Goal: Task Accomplishment & Management: Manage account settings

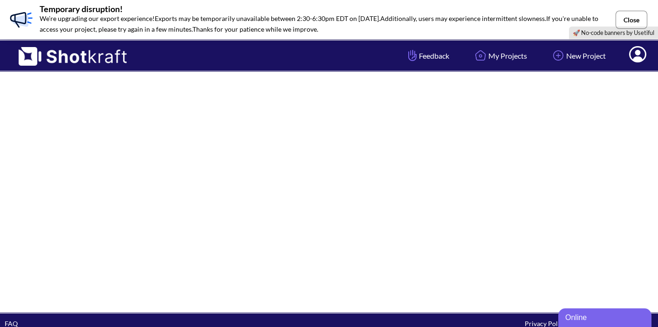
click at [635, 17] on button "Close" at bounding box center [632, 20] width 32 height 18
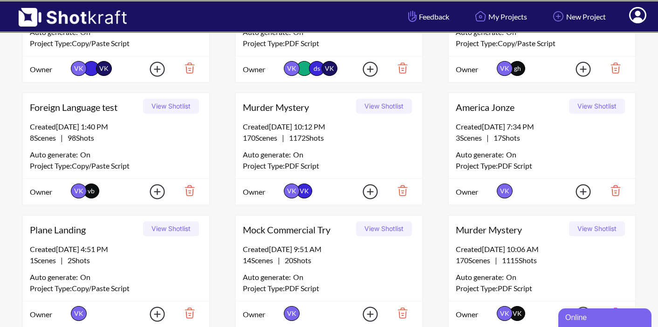
scroll to position [109, 0]
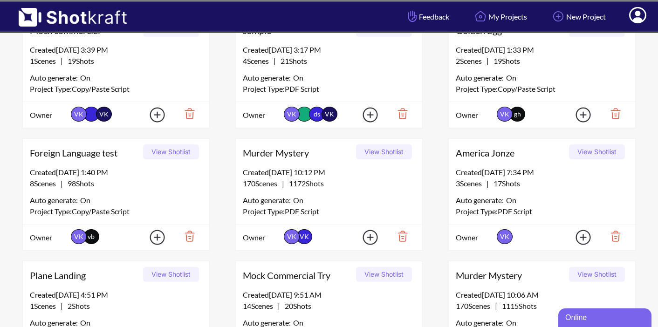
click at [374, 153] on button "View Shotlist" at bounding box center [384, 152] width 56 height 15
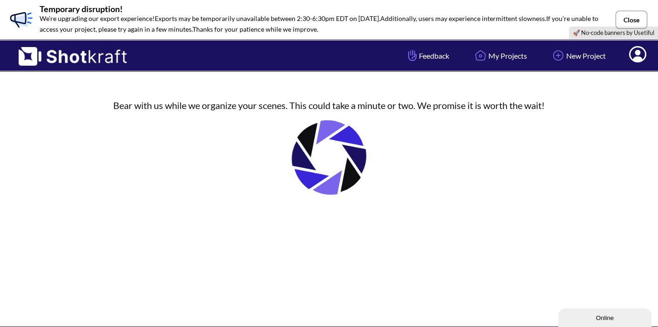
click at [637, 17] on button "Close" at bounding box center [632, 20] width 32 height 18
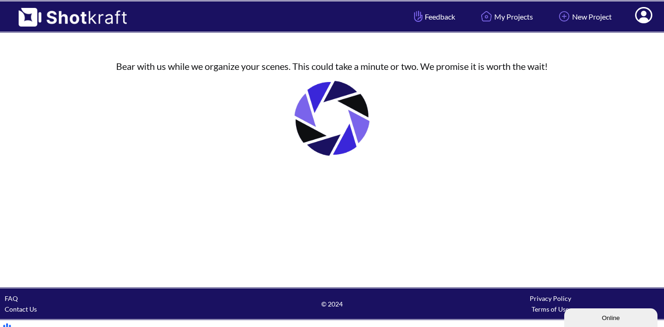
click at [343, 304] on span "© 2024" at bounding box center [332, 304] width 218 height 11
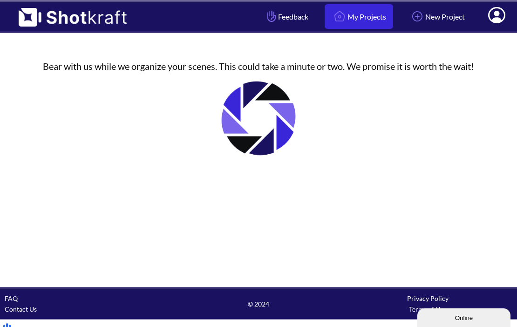
click at [351, 21] on link "My Projects" at bounding box center [359, 16] width 69 height 25
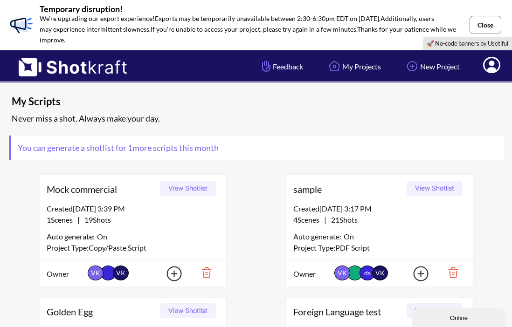
click at [488, 25] on button "Close" at bounding box center [485, 25] width 32 height 18
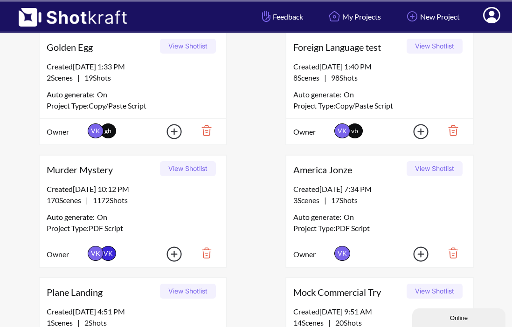
scroll to position [215, 0]
click at [199, 168] on button "View Shotlist" at bounding box center [188, 168] width 56 height 15
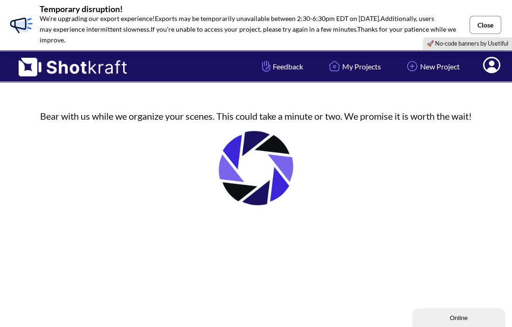
click at [487, 23] on button "Close" at bounding box center [485, 25] width 32 height 18
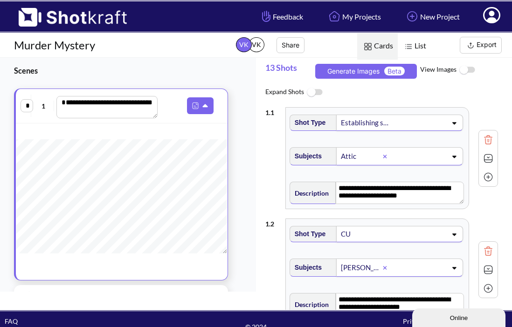
click at [485, 46] on button "Export" at bounding box center [481, 45] width 42 height 17
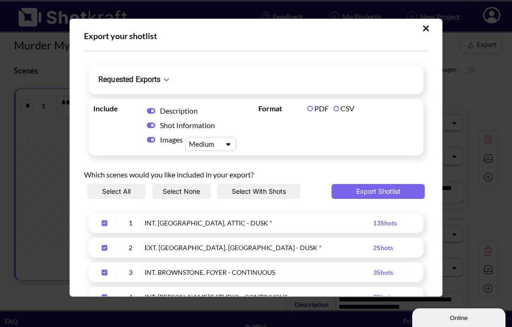
scroll to position [3, 0]
click at [372, 189] on button "Export Shotlist" at bounding box center [377, 191] width 93 height 15
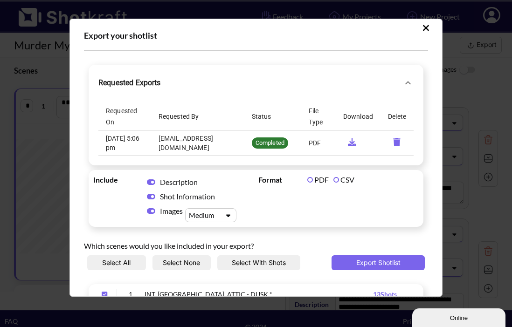
click at [348, 145] on icon "requested-exports" at bounding box center [352, 142] width 8 height 8
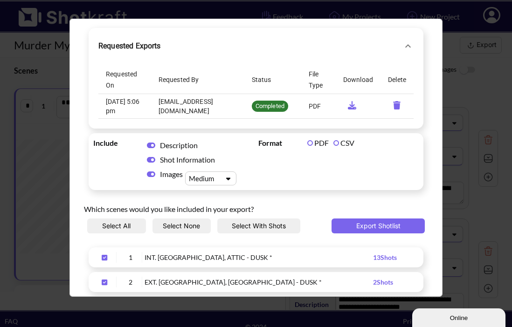
scroll to position [42, 0]
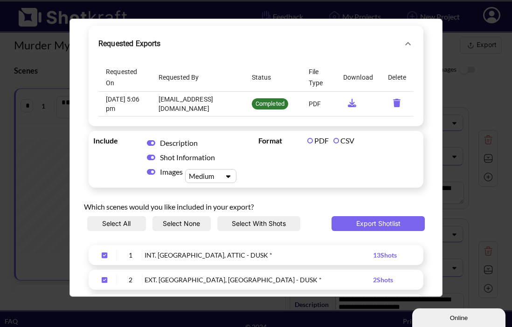
click at [335, 142] on label "CSV" at bounding box center [343, 140] width 21 height 9
click at [357, 226] on button "Export Shotlist" at bounding box center [377, 223] width 93 height 15
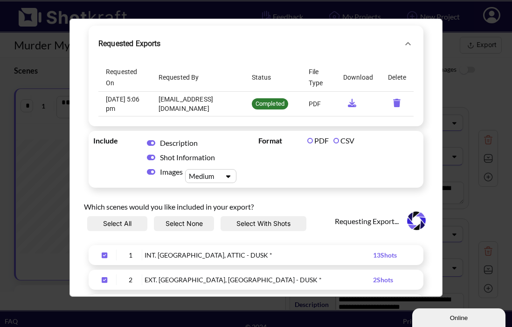
click at [348, 103] on icon "requested-exports" at bounding box center [352, 103] width 8 height 8
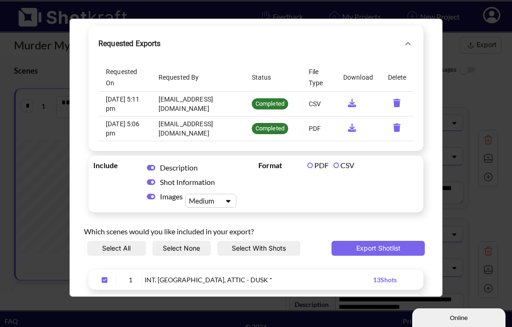
click at [343, 99] on icon "requested-exports" at bounding box center [352, 103] width 18 height 8
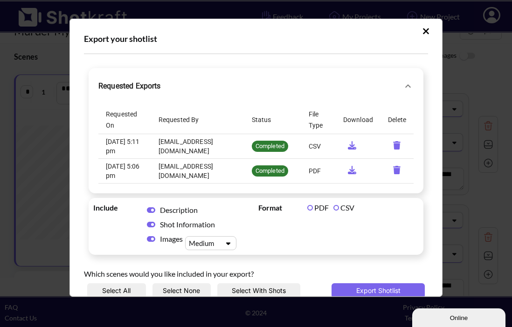
scroll to position [16, 0]
click at [423, 30] on icon "Upload Script" at bounding box center [426, 31] width 6 height 6
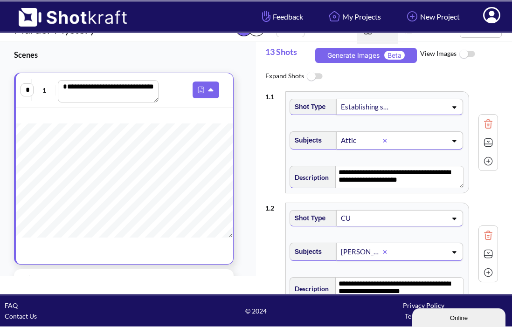
scroll to position [0, 0]
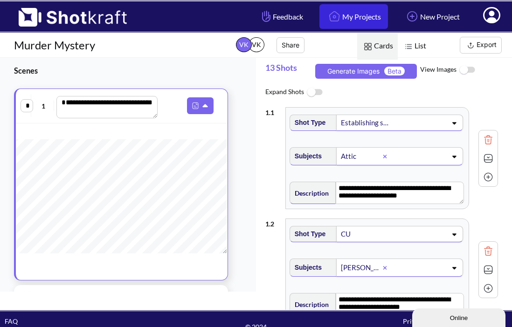
click at [339, 16] on link "My Projects" at bounding box center [353, 16] width 69 height 25
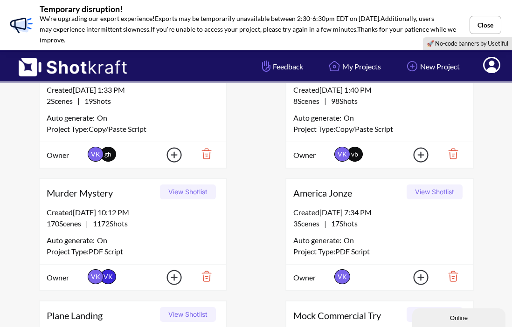
scroll to position [242, 0]
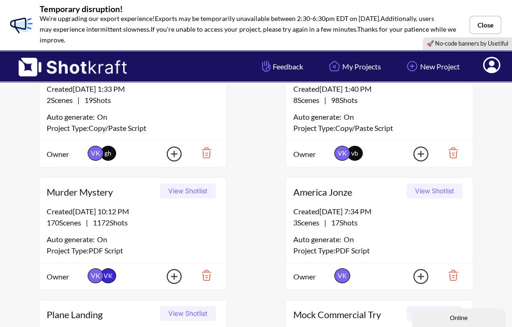
click at [186, 188] on button "View Shotlist" at bounding box center [188, 191] width 56 height 15
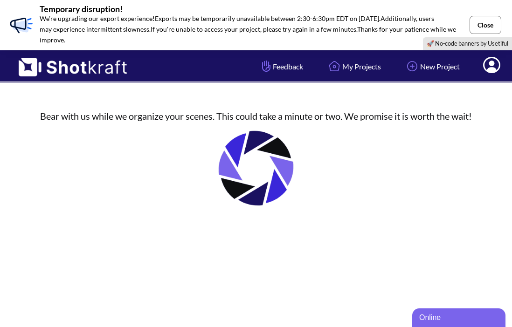
click at [481, 22] on button "Close" at bounding box center [485, 25] width 32 height 18
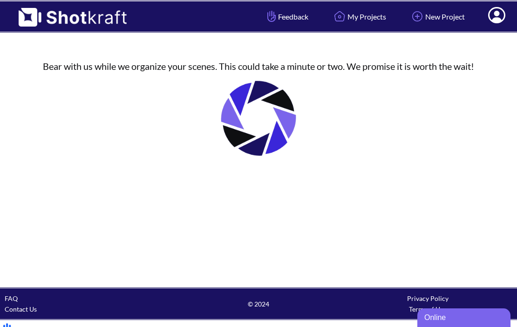
click at [498, 20] on icon at bounding box center [497, 16] width 10 height 11
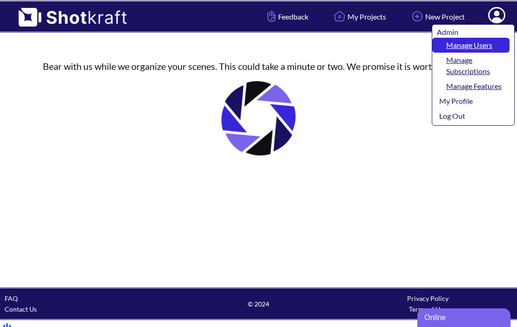
click at [482, 41] on link "Manage Users" at bounding box center [471, 45] width 77 height 15
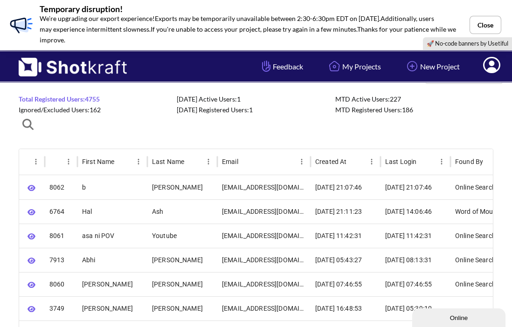
scroll to position [29, 0]
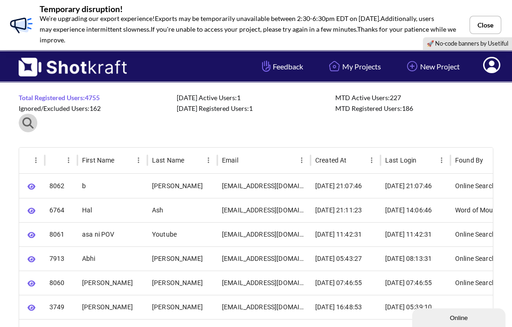
click at [25, 119] on icon "button" at bounding box center [27, 122] width 11 height 11
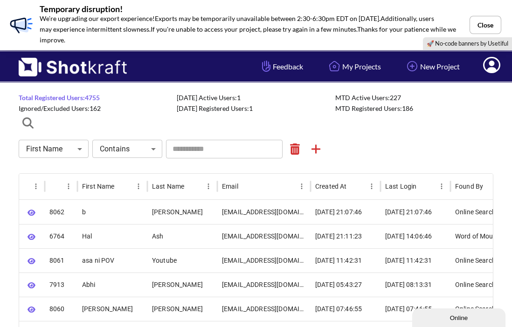
click at [209, 151] on input "text" at bounding box center [224, 149] width 117 height 19
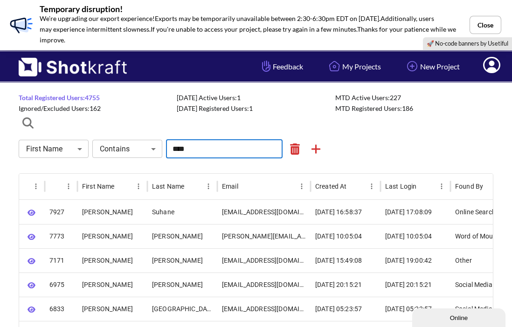
type input "****"
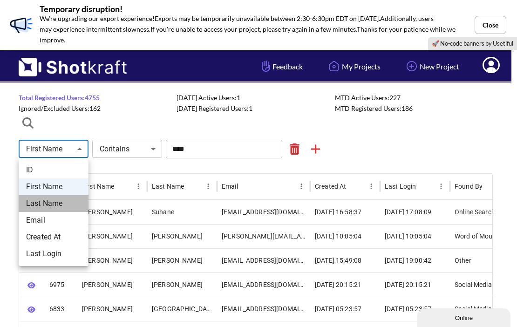
click at [55, 203] on li "Last Name" at bounding box center [54, 203] width 70 height 17
type input "*********"
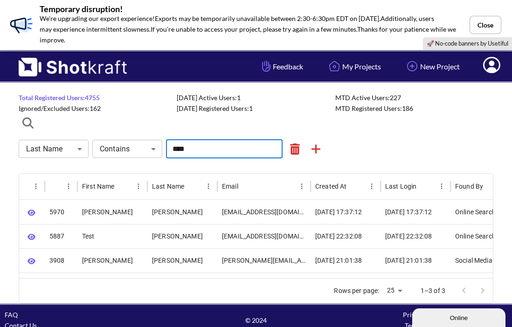
drag, startPoint x: 201, startPoint y: 151, endPoint x: 158, endPoint y: 145, distance: 43.3
click at [158, 145] on div "Last Name ********* ​ Contains **** ​ **** ​" at bounding box center [256, 149] width 475 height 19
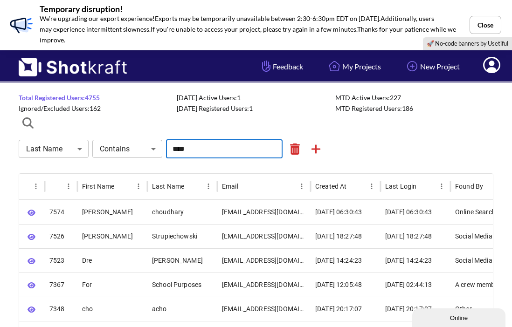
drag, startPoint x: 191, startPoint y: 151, endPoint x: 170, endPoint y: 150, distance: 21.0
click at [170, 150] on input "****" at bounding box center [224, 149] width 117 height 19
type input "****"
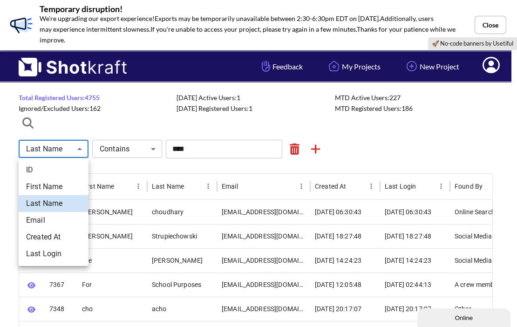
click at [75, 151] on body "**********" at bounding box center [258, 252] width 517 height 562
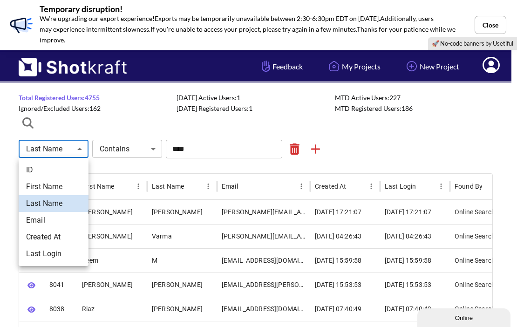
click at [63, 182] on li "First Name" at bounding box center [54, 187] width 70 height 17
type input "**********"
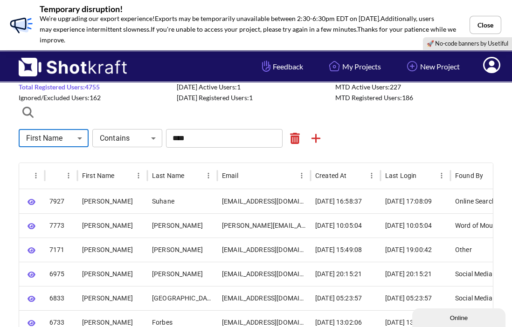
scroll to position [0, 0]
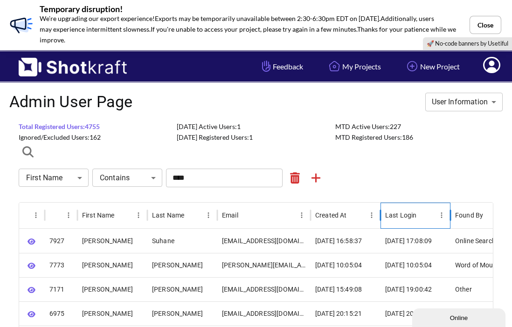
click at [413, 215] on div "Last Login" at bounding box center [401, 215] width 32 height 7
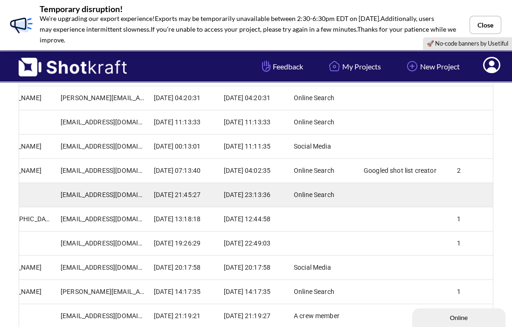
scroll to position [0, 182]
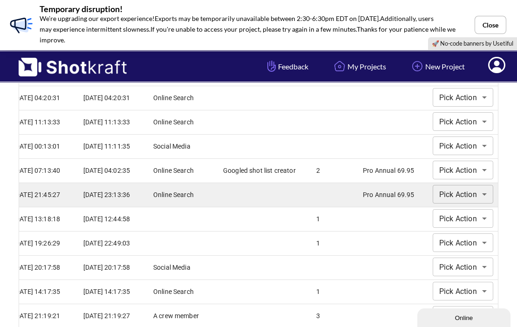
click at [482, 192] on body "**********" at bounding box center [258, 101] width 517 height 925
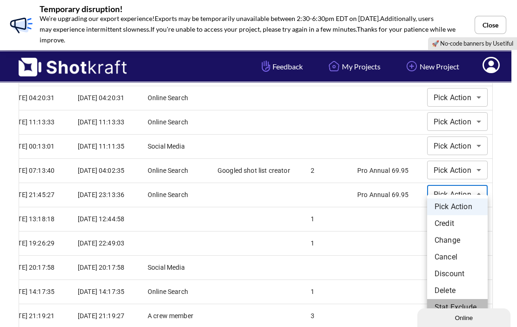
click at [454, 304] on li "Stat Exclude" at bounding box center [457, 307] width 61 height 17
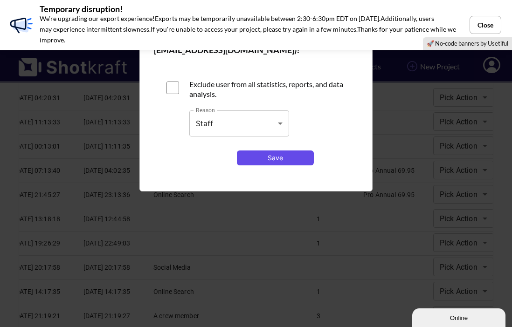
click at [272, 158] on button "Save" at bounding box center [275, 158] width 77 height 15
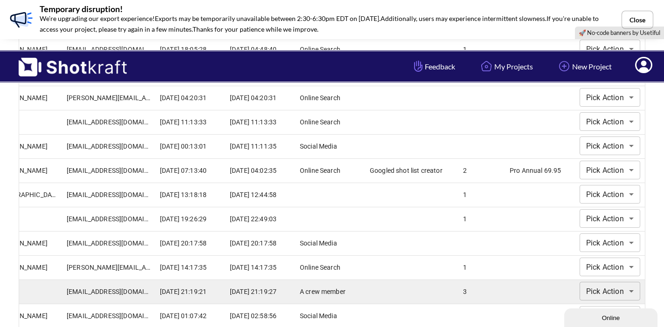
click at [517, 293] on body "**********" at bounding box center [332, 101] width 664 height 925
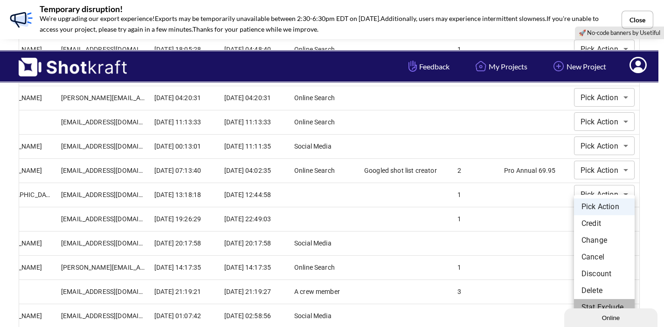
click at [517, 303] on li "Stat Exclude" at bounding box center [604, 307] width 61 height 17
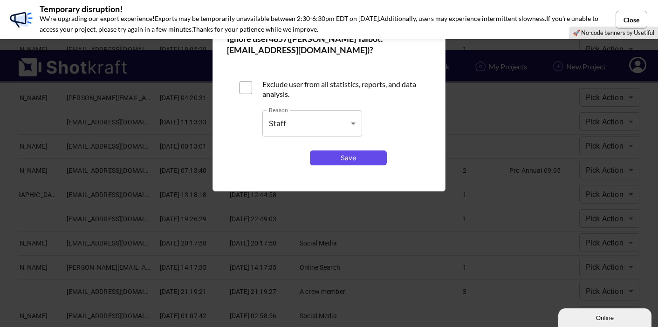
click at [364, 157] on button "Save" at bounding box center [348, 158] width 77 height 15
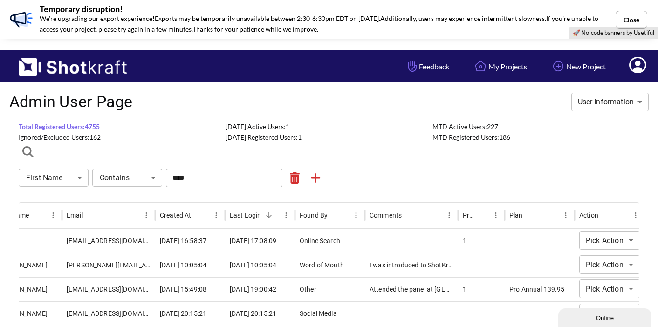
click at [86, 137] on span "Ignored/Excluded Users: 162" at bounding box center [60, 137] width 82 height 8
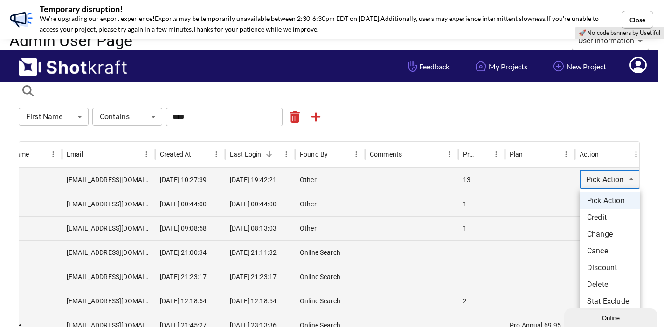
click at [517, 297] on li "Stat Exclude" at bounding box center [609, 301] width 61 height 17
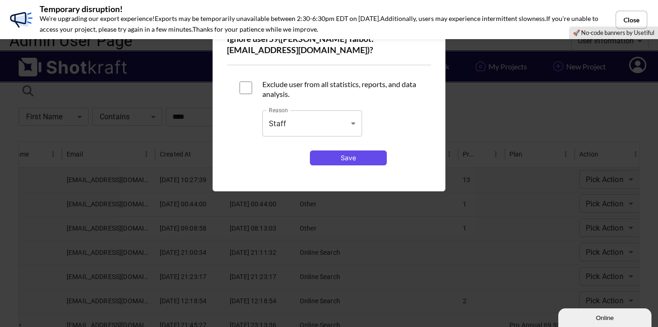
click at [358, 155] on button "Save" at bounding box center [348, 158] width 77 height 15
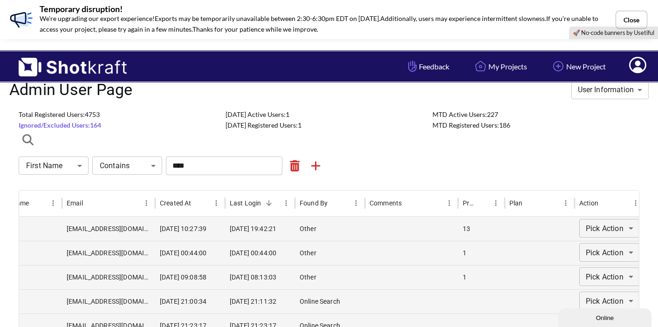
scroll to position [0, 0]
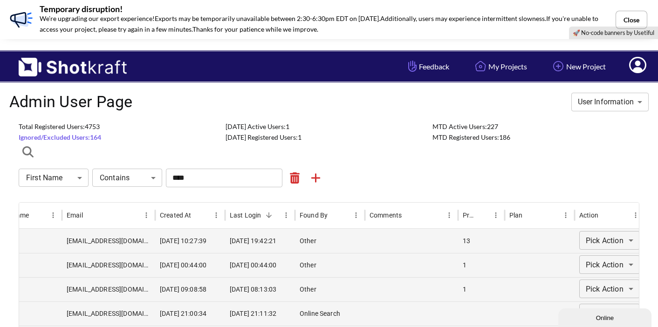
click at [82, 126] on span "Total Registered Users: 4753" at bounding box center [59, 127] width 81 height 8
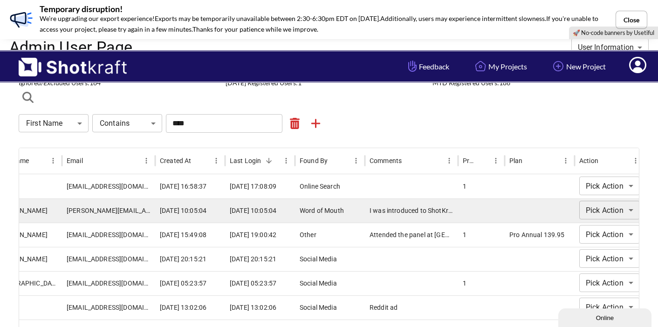
scroll to position [54, 0]
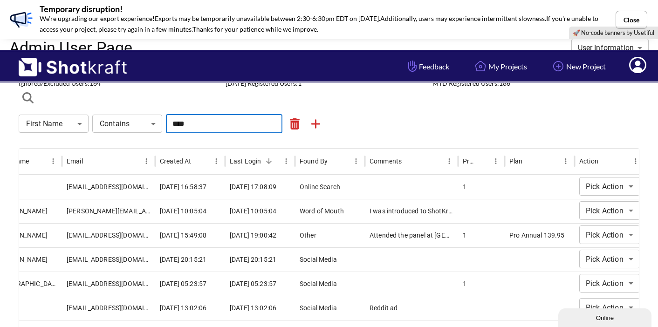
drag, startPoint x: 194, startPoint y: 125, endPoint x: 154, endPoint y: 123, distance: 39.7
click at [154, 123] on div "**********" at bounding box center [329, 124] width 621 height 19
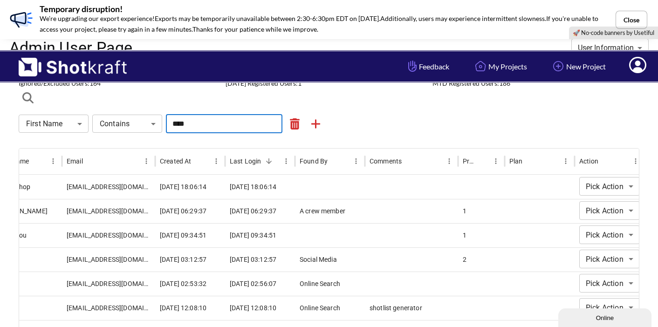
type input "****"
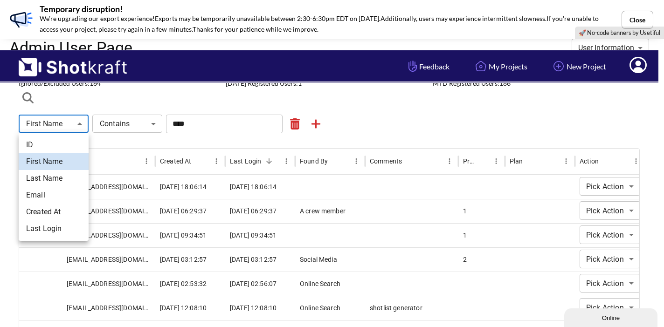
click at [79, 124] on body "**********" at bounding box center [332, 275] width 664 height 659
click at [65, 178] on li "Last Name" at bounding box center [54, 178] width 70 height 17
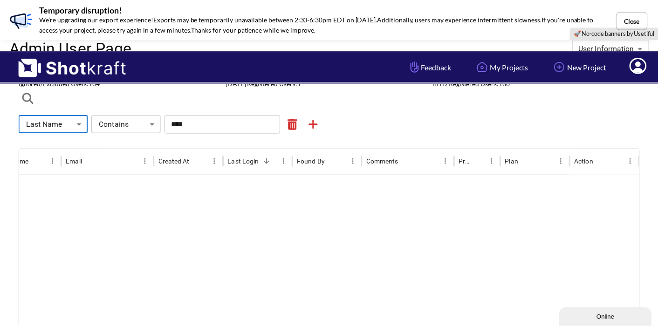
scroll to position [39, 0]
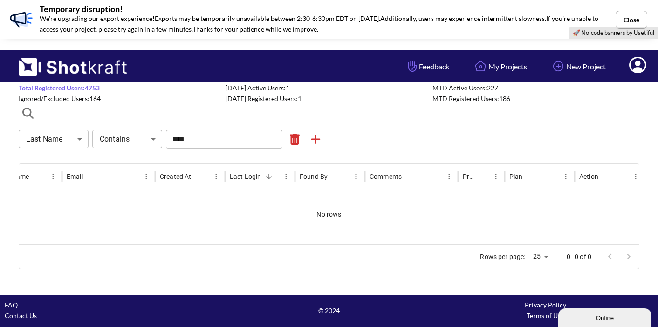
click at [90, 87] on span "Total Registered Users: 4753" at bounding box center [59, 88] width 81 height 8
click at [89, 88] on span "Total Registered Users: 4753" at bounding box center [59, 88] width 81 height 8
click at [195, 141] on input "****" at bounding box center [224, 139] width 117 height 19
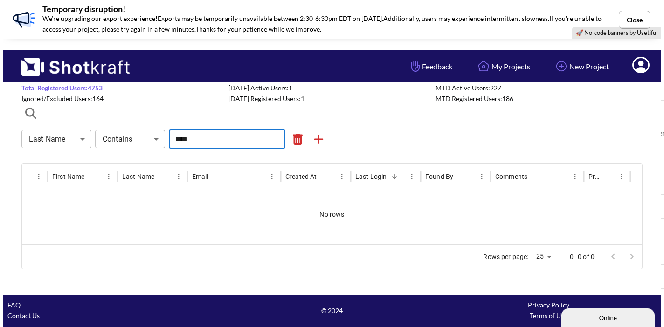
scroll to position [0, 0]
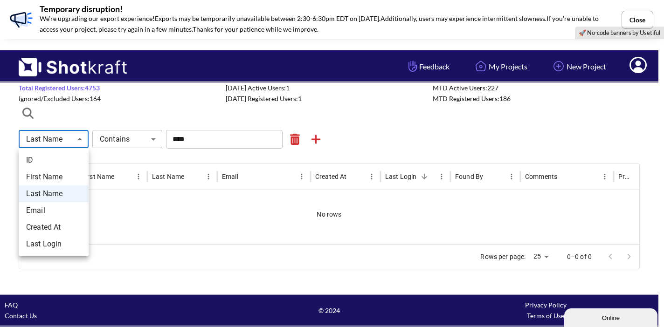
click at [77, 141] on body "**********" at bounding box center [332, 152] width 664 height 383
click at [55, 213] on li "Email" at bounding box center [54, 210] width 70 height 17
type input "*****"
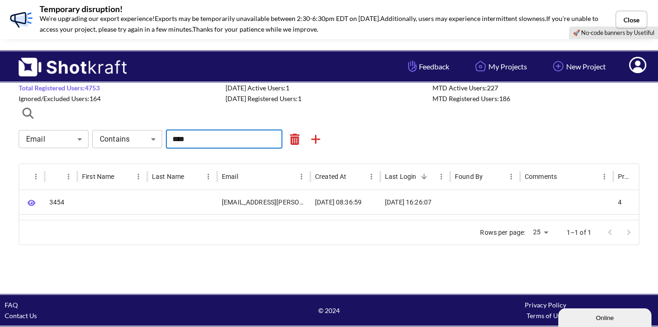
drag, startPoint x: 198, startPoint y: 143, endPoint x: 165, endPoint y: 138, distance: 33.6
click at [165, 138] on div "Email ***** ​ Contains **** ​ **** ​" at bounding box center [329, 139] width 621 height 19
paste input "*****"
type input "*********"
click at [365, 145] on div "Email ***** ​ Contains **** ​ ********* ​" at bounding box center [329, 139] width 621 height 19
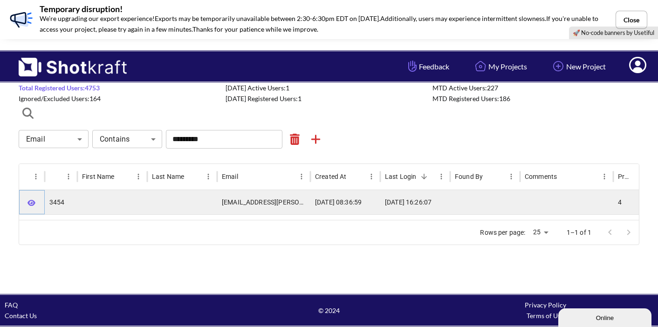
click at [30, 201] on icon "button" at bounding box center [32, 203] width 8 height 7
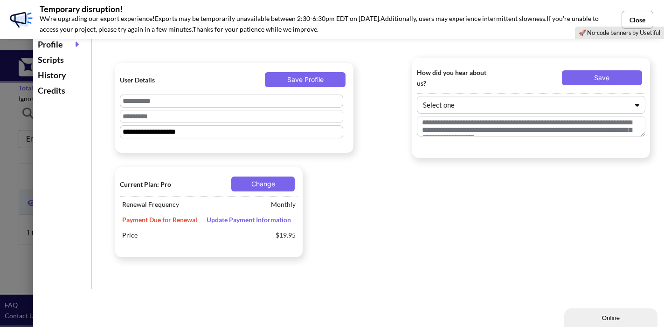
click at [58, 63] on div "Scripts" at bounding box center [62, 59] width 54 height 15
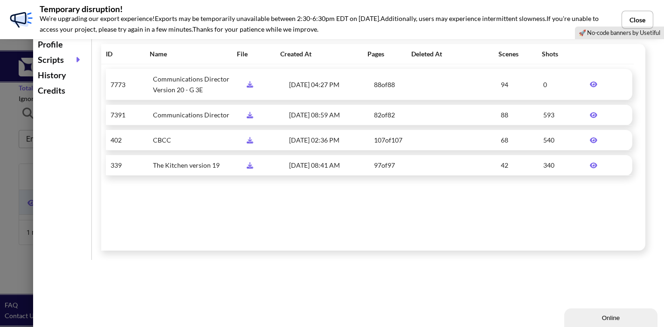
click at [517, 84] on icon at bounding box center [593, 85] width 7 height 6
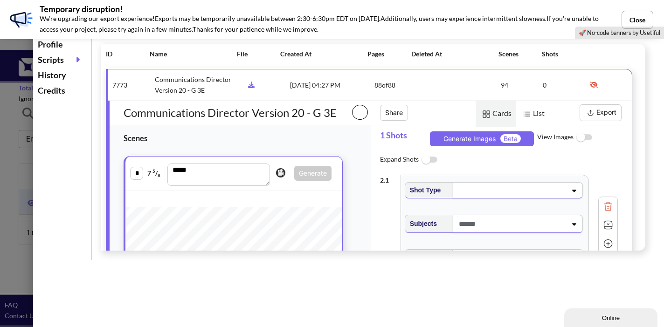
click at [517, 110] on button "Export" at bounding box center [600, 112] width 42 height 17
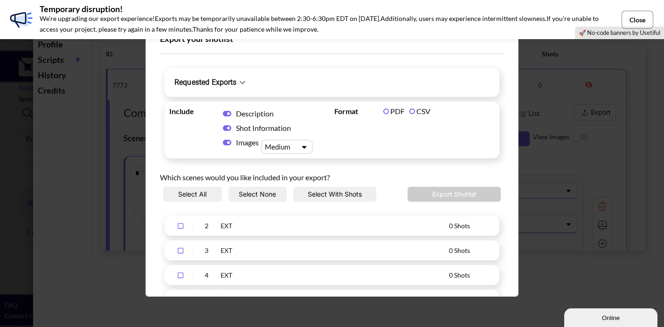
click at [517, 17] on button "Close" at bounding box center [637, 20] width 32 height 18
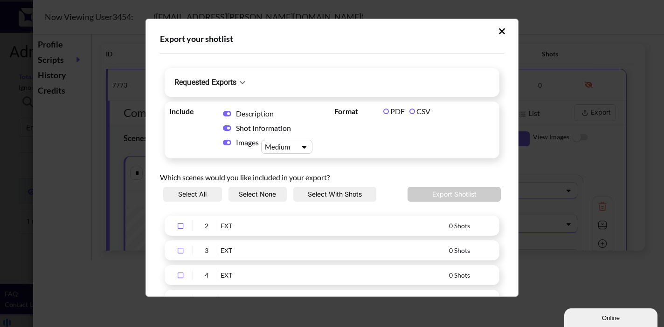
click at [499, 28] on icon "Upload Script" at bounding box center [502, 31] width 6 height 6
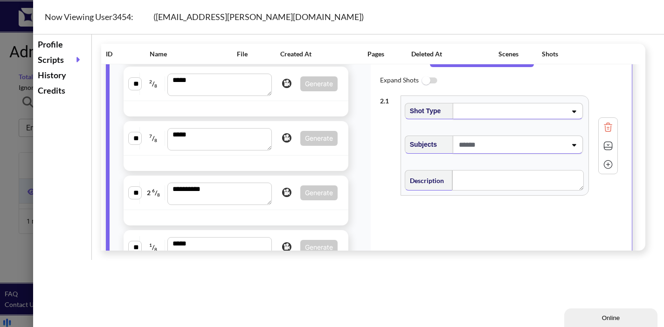
scroll to position [1079, 0]
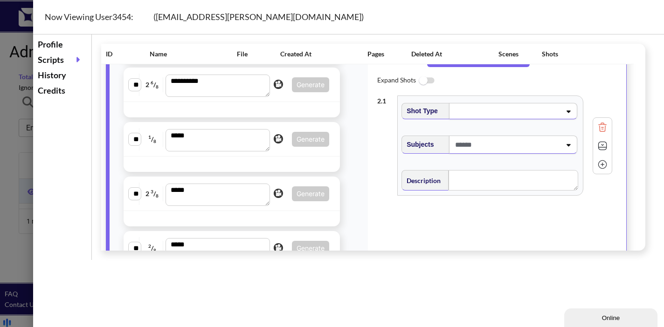
click at [109, 284] on div "Now Viewing User 3454 : ( matt.kohn@gmail.com ) Profile Scripts History Credits…" at bounding box center [348, 163] width 631 height 327
click at [68, 186] on div "Profile Scripts History Credits ID Name File Created At Pages Deleted At Scenes…" at bounding box center [348, 147] width 631 height 226
click at [58, 59] on div "Scripts" at bounding box center [62, 59] width 54 height 15
click at [60, 62] on div "Scripts" at bounding box center [62, 59] width 54 height 15
click at [55, 47] on div "Profile" at bounding box center [62, 44] width 54 height 15
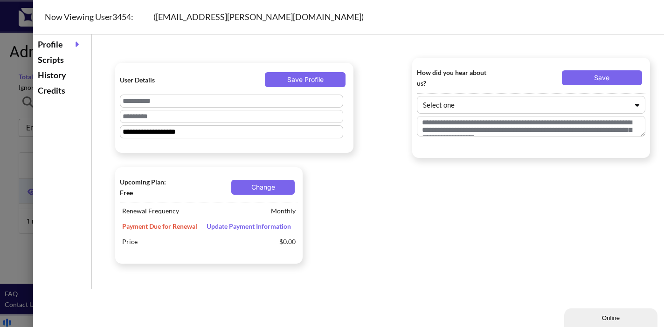
click at [55, 61] on div "Scripts" at bounding box center [62, 59] width 54 height 15
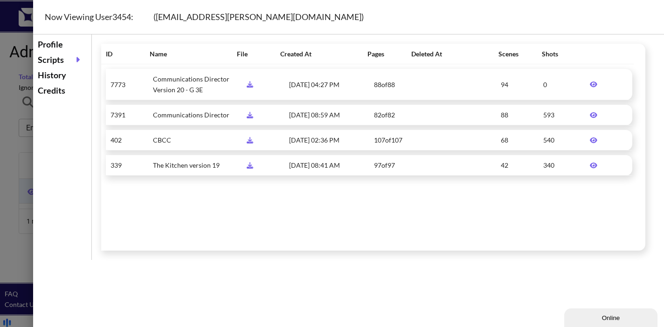
click at [517, 115] on icon at bounding box center [593, 115] width 17 height 7
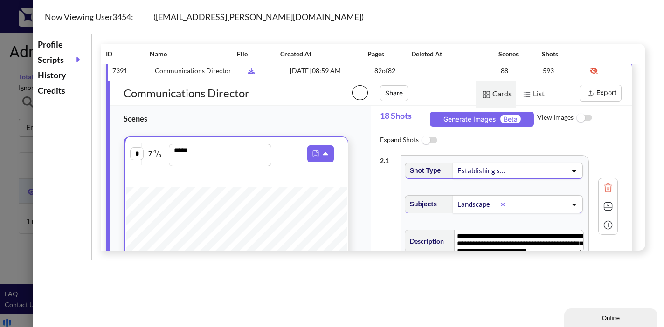
scroll to position [0, 0]
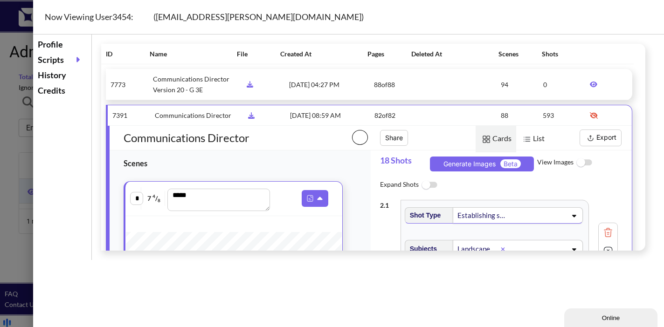
click at [517, 137] on button "Export" at bounding box center [600, 138] width 42 height 17
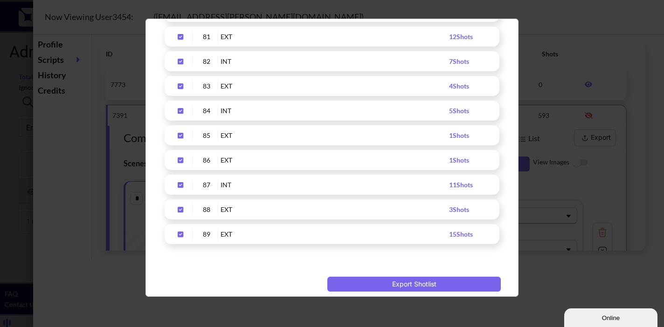
scroll to position [2142, 0]
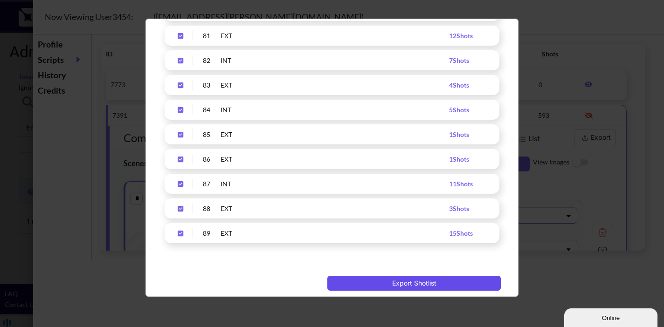
click at [372, 282] on button "Export Shotlist" at bounding box center [413, 283] width 173 height 15
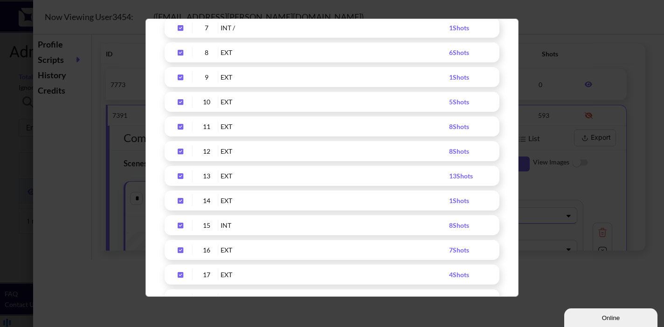
scroll to position [0, 0]
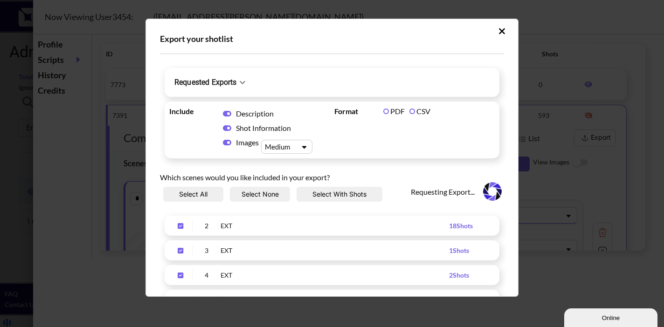
click at [244, 80] on icon "Upload Script" at bounding box center [242, 82] width 11 height 11
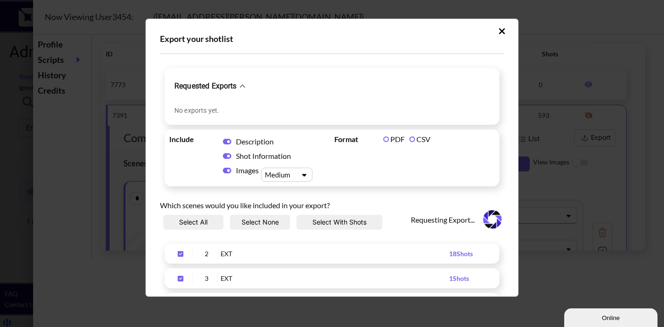
click at [244, 85] on icon "Upload Script" at bounding box center [243, 85] width 6 height 3
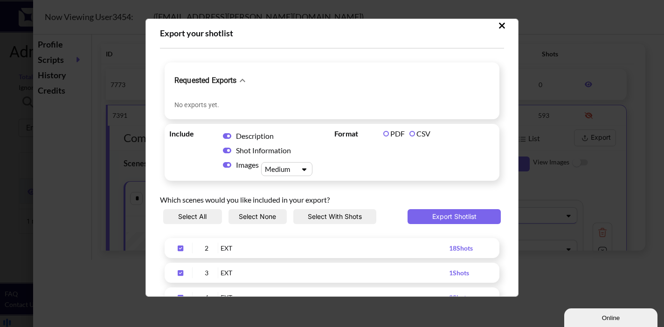
scroll to position [11, 0]
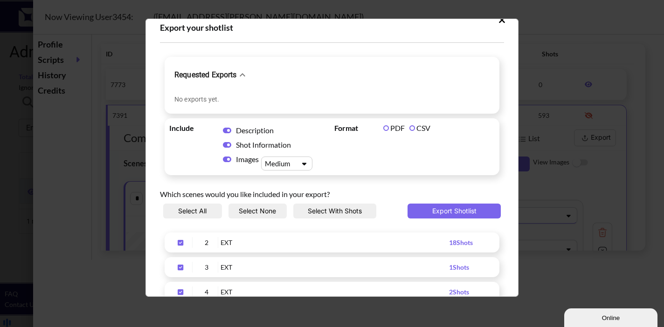
click at [243, 77] on icon "Upload Script" at bounding box center [242, 74] width 11 height 11
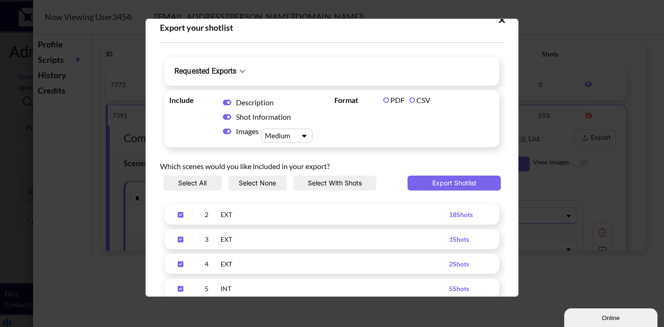
click at [243, 72] on icon "Upload Script" at bounding box center [243, 71] width 6 height 3
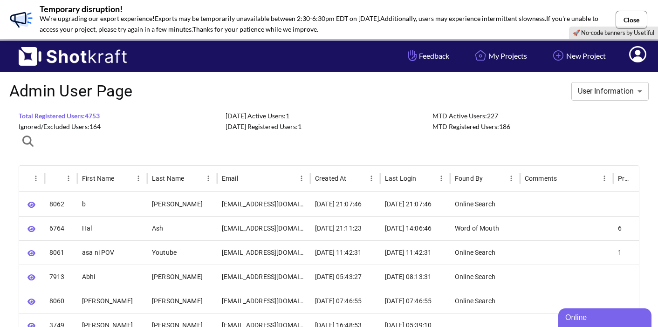
click at [635, 14] on button "Close" at bounding box center [632, 20] width 32 height 18
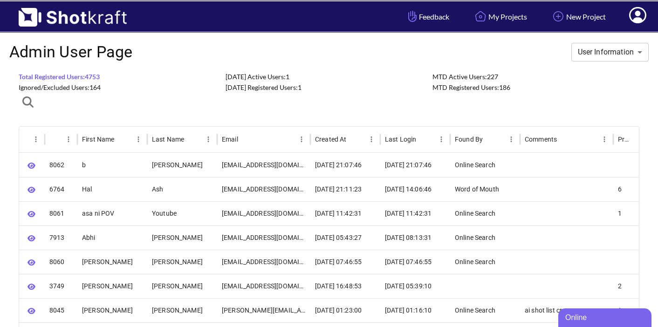
click at [28, 105] on icon "button" at bounding box center [27, 101] width 11 height 11
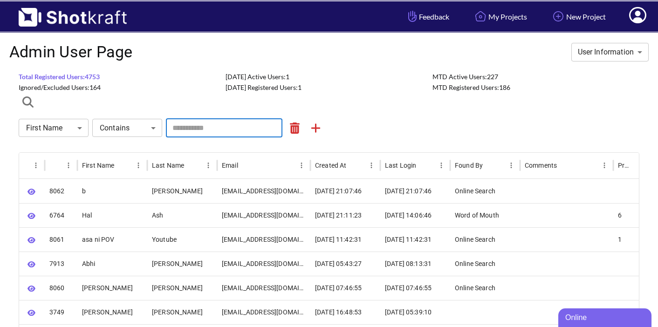
click at [183, 125] on input "text" at bounding box center [224, 128] width 117 height 19
paste input "*********"
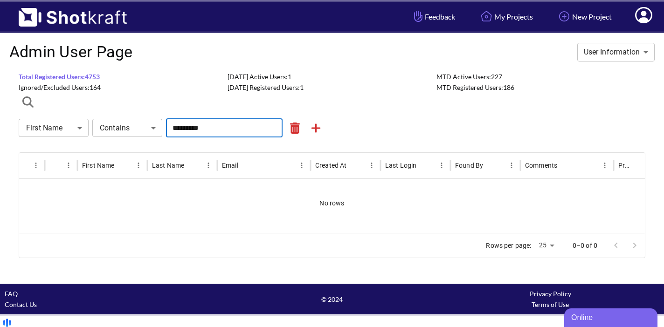
type input "*********"
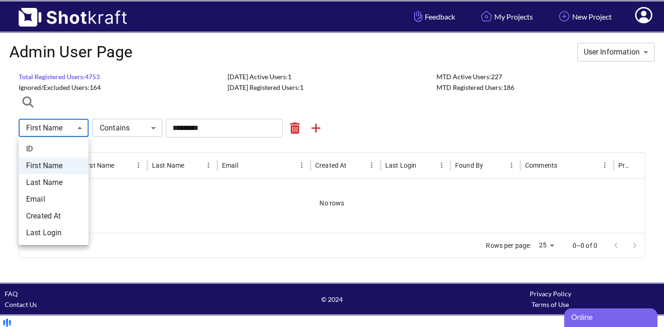
click at [64, 131] on body "**********" at bounding box center [332, 166] width 664 height 333
click at [47, 197] on li "Email" at bounding box center [54, 199] width 70 height 17
type input "*****"
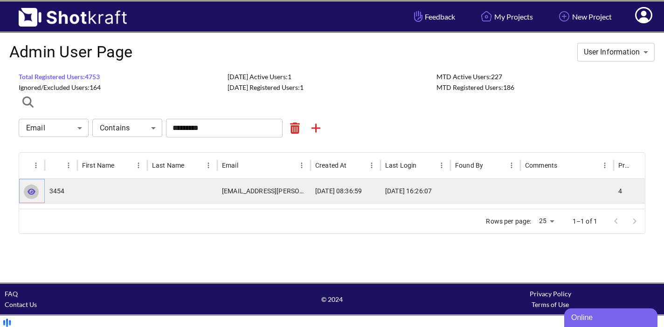
click at [32, 192] on icon "button" at bounding box center [32, 192] width 8 height 6
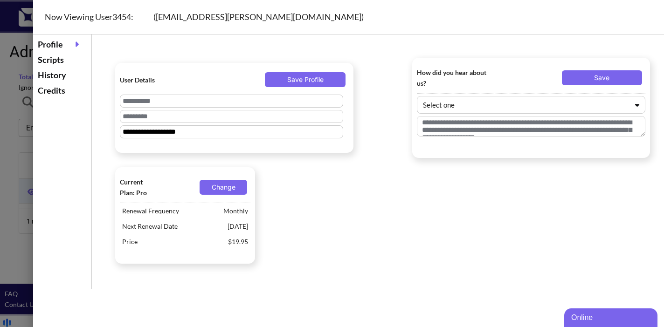
click at [62, 55] on div "Scripts" at bounding box center [62, 59] width 54 height 15
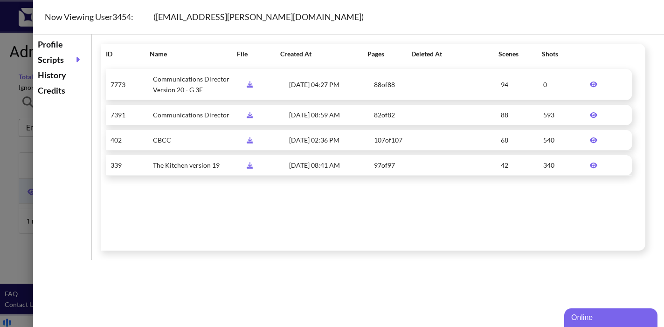
click at [589, 116] on icon at bounding box center [593, 115] width 17 height 7
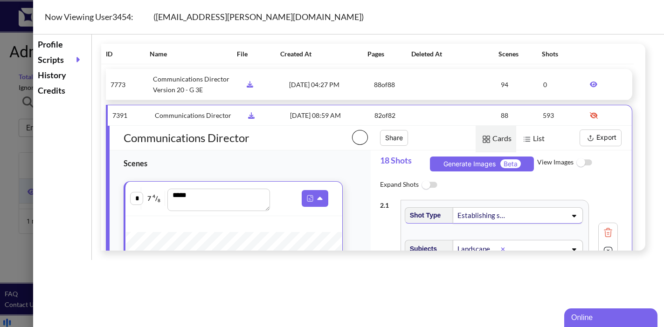
click at [593, 138] on button "Export" at bounding box center [600, 138] width 42 height 17
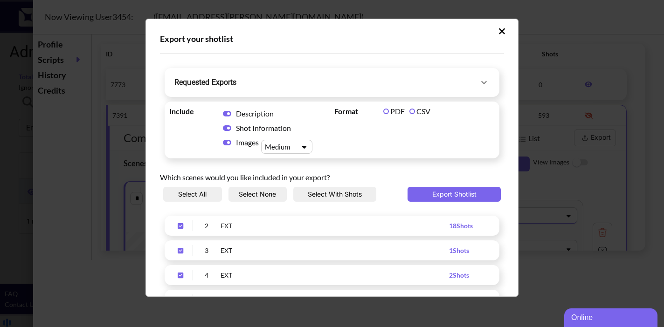
click at [449, 86] on span "Requested Exports" at bounding box center [326, 82] width 304 height 13
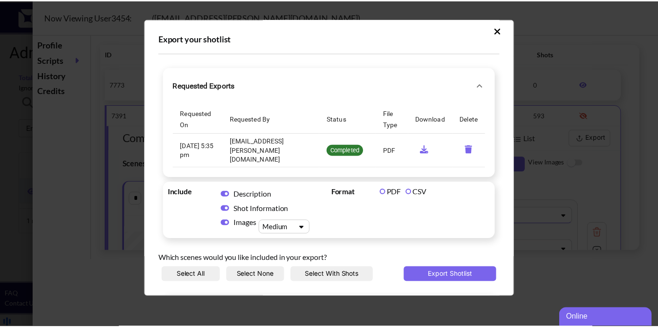
scroll to position [2, 0]
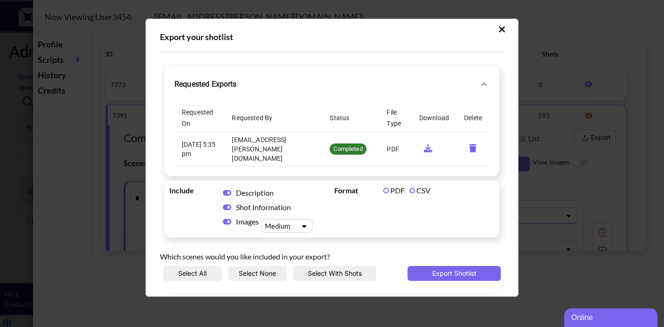
click at [498, 29] on icon "Upload Script" at bounding box center [501, 29] width 7 height 9
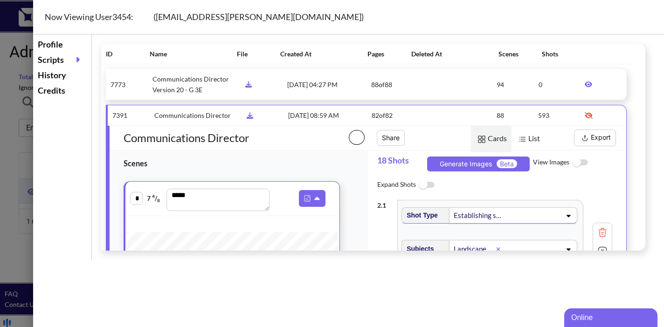
click at [23, 90] on div at bounding box center [332, 163] width 664 height 327
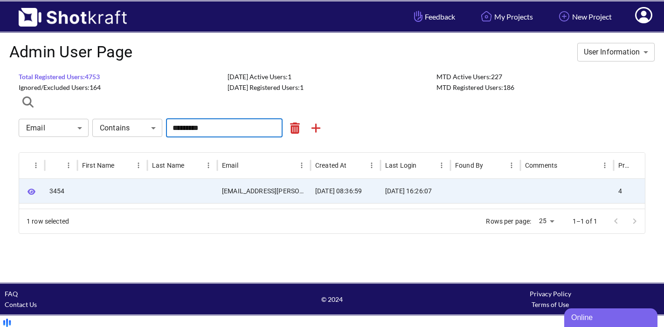
drag, startPoint x: 229, startPoint y: 129, endPoint x: 158, endPoint y: 122, distance: 71.7
click at [158, 122] on div "Email ***** ​ Contains **** ​ ********* ​" at bounding box center [332, 128] width 627 height 19
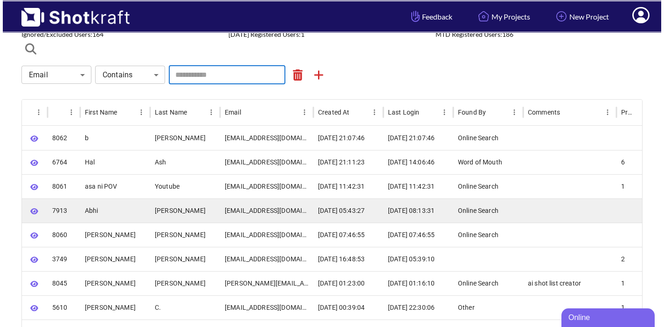
scroll to position [52, 0]
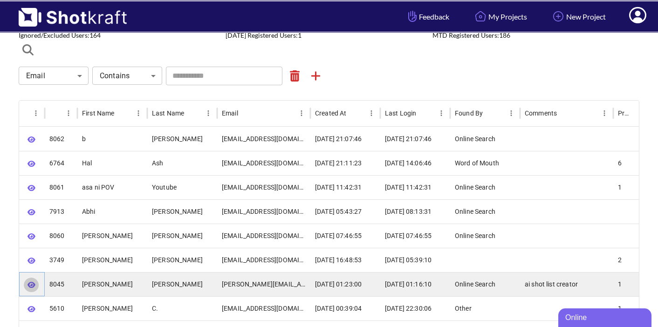
click at [32, 283] on icon "button" at bounding box center [32, 285] width 8 height 6
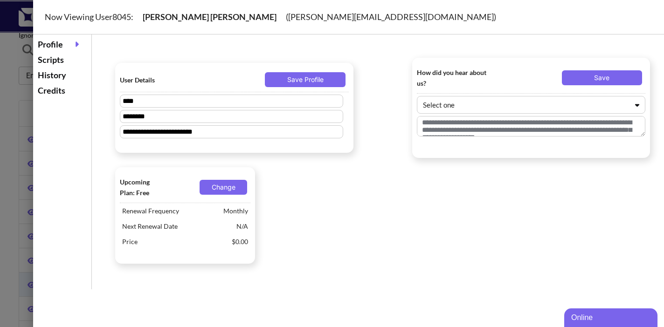
type textarea "**********"
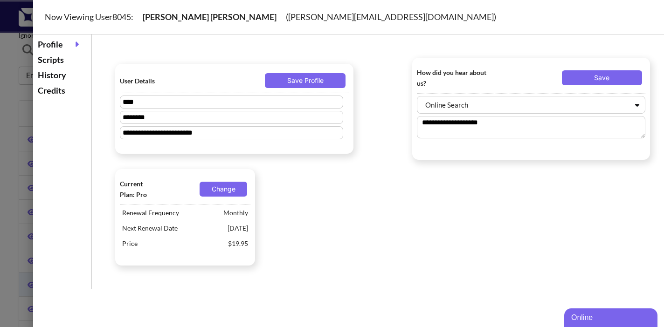
click at [58, 62] on div "Scripts" at bounding box center [62, 59] width 54 height 15
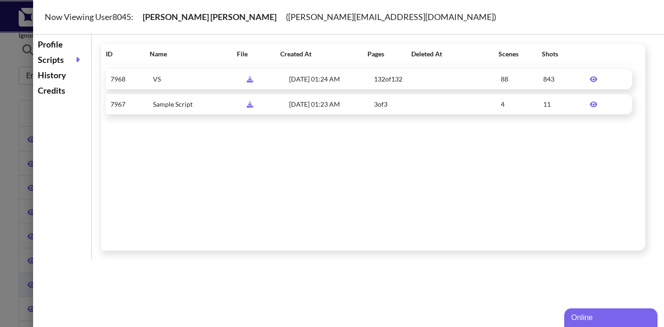
click at [591, 78] on icon at bounding box center [593, 79] width 7 height 6
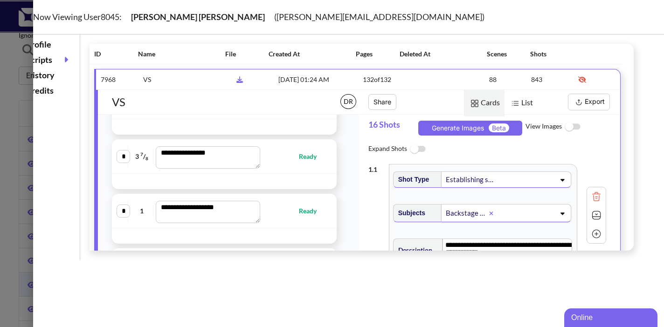
scroll to position [314, 0]
click at [572, 126] on img at bounding box center [572, 127] width 21 height 20
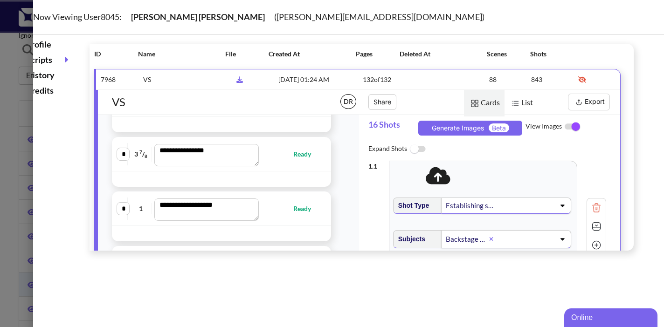
scroll to position [4, 0]
click at [562, 126] on img at bounding box center [572, 127] width 21 height 20
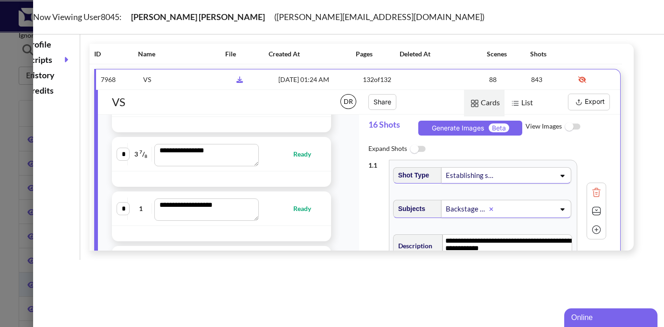
click at [586, 103] on button "Export" at bounding box center [589, 102] width 42 height 17
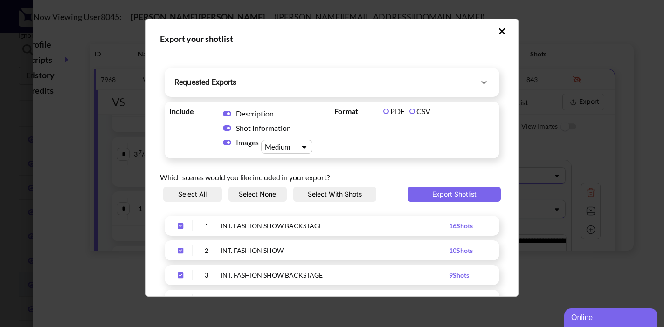
click at [409, 111] on label "CSV" at bounding box center [419, 111] width 21 height 9
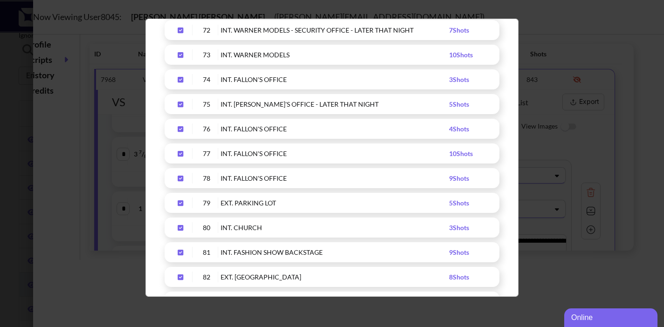
scroll to position [2150, 0]
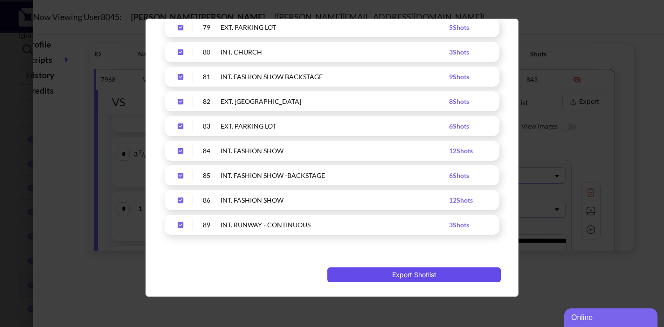
click at [388, 276] on button "Export Shotlist" at bounding box center [413, 275] width 173 height 15
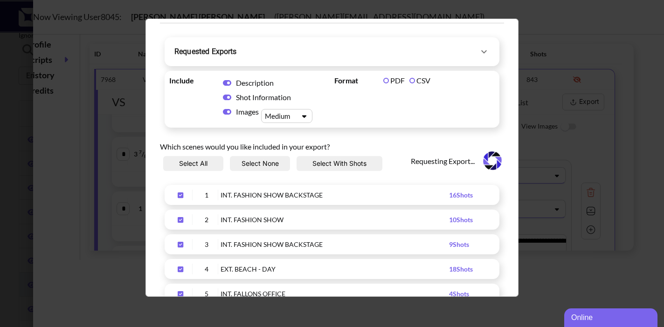
scroll to position [0, 0]
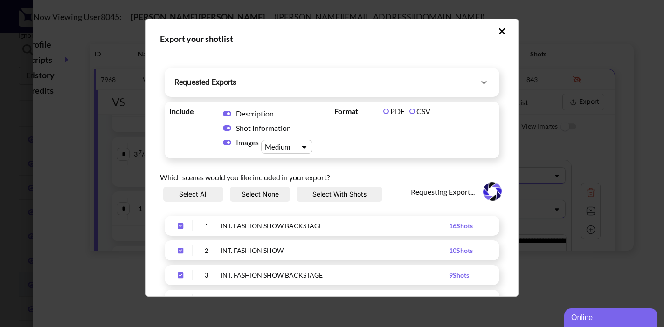
click at [469, 83] on span "Requested Exports" at bounding box center [326, 82] width 304 height 13
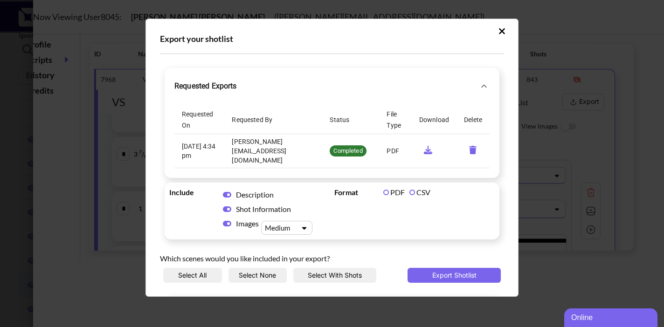
click at [499, 30] on icon "Upload Script" at bounding box center [502, 31] width 6 height 6
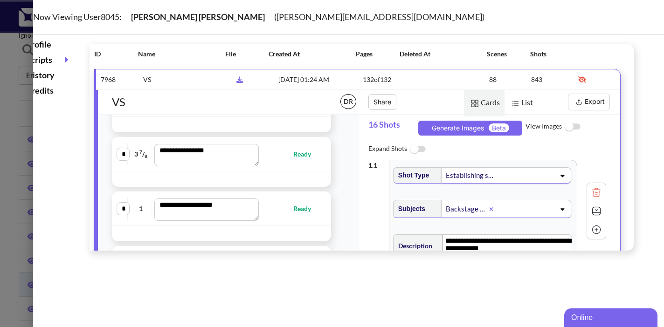
click at [582, 103] on button "Export" at bounding box center [589, 102] width 42 height 17
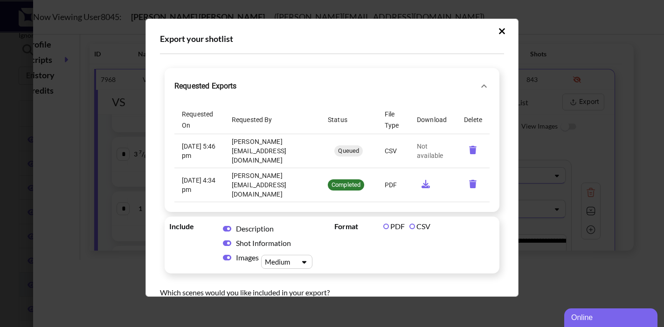
click at [499, 32] on icon "Upload Script" at bounding box center [502, 31] width 6 height 6
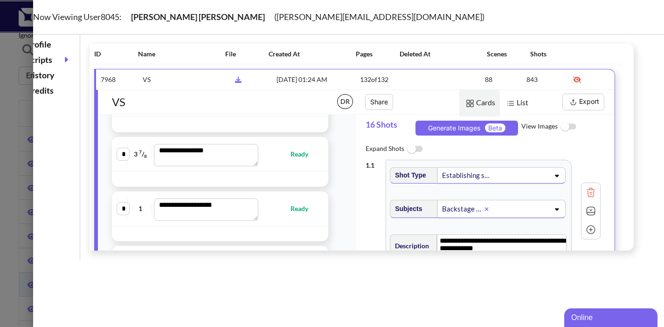
click at [15, 99] on div at bounding box center [332, 163] width 664 height 327
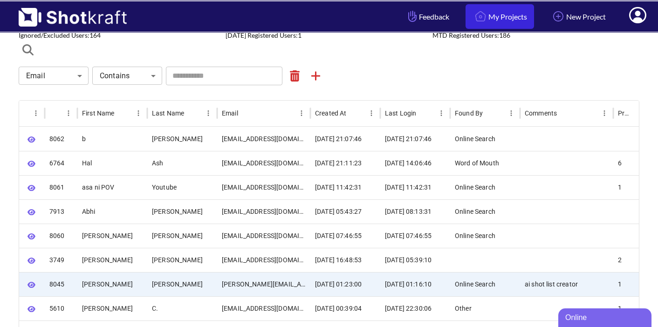
click at [485, 17] on link "My Projects" at bounding box center [500, 16] width 69 height 25
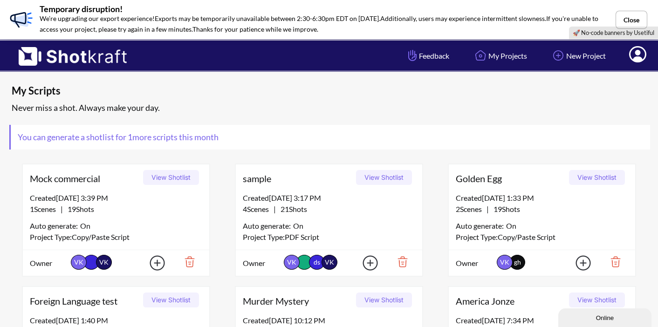
click at [382, 179] on button "View Shotlist" at bounding box center [384, 177] width 56 height 15
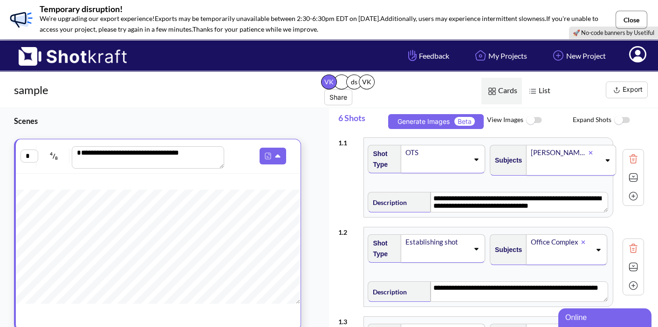
click at [639, 18] on button "Close" at bounding box center [632, 20] width 32 height 18
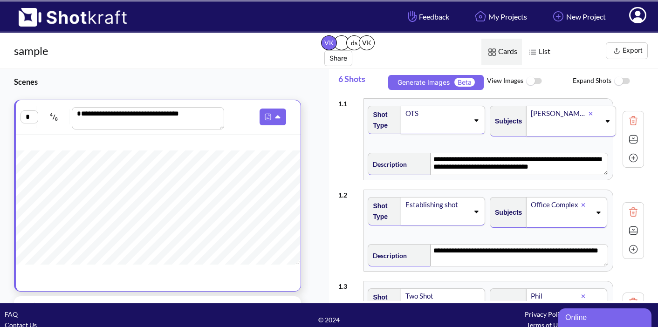
click at [627, 52] on button "Export" at bounding box center [627, 50] width 42 height 17
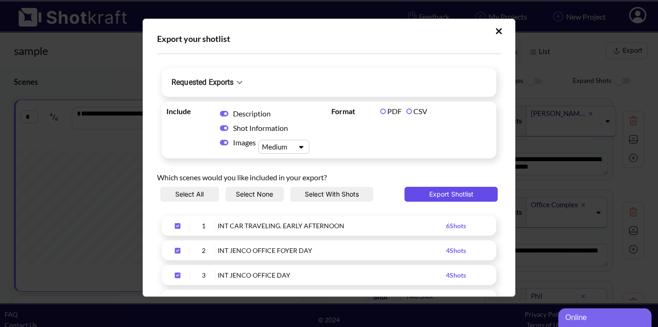
click at [431, 197] on button "Export Shotlist" at bounding box center [451, 194] width 93 height 15
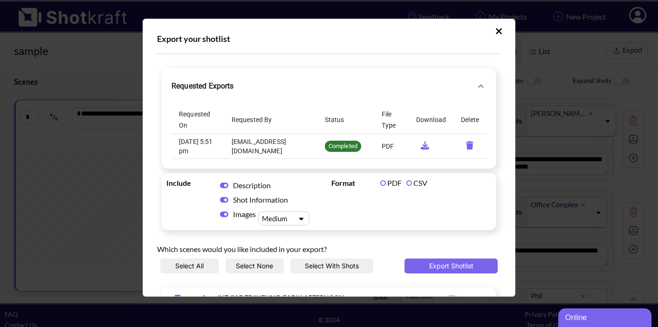
click at [421, 145] on icon "requested-exports" at bounding box center [425, 145] width 18 height 8
click at [497, 28] on button "Upload Script" at bounding box center [499, 31] width 16 height 15
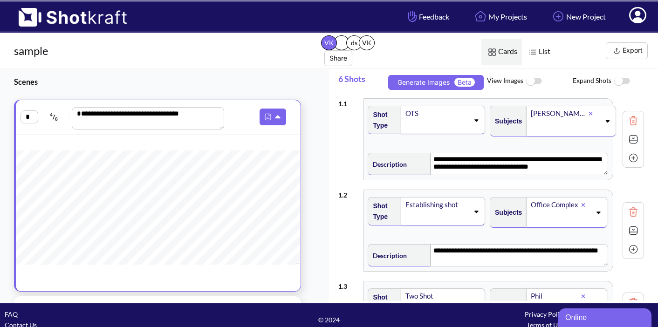
click at [643, 17] on icon at bounding box center [637, 15] width 17 height 16
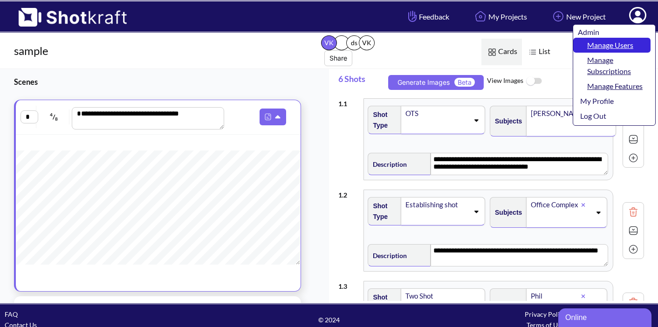
click at [622, 44] on link "Manage Users" at bounding box center [611, 45] width 77 height 15
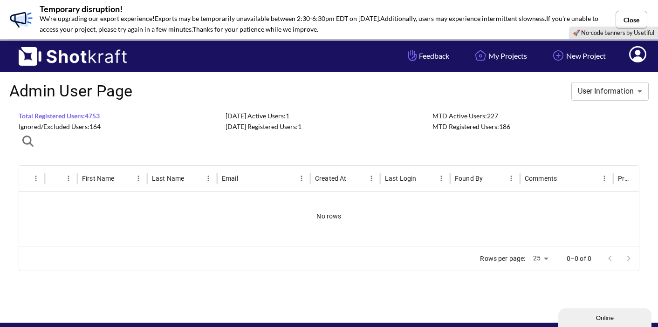
click at [29, 139] on icon "button" at bounding box center [27, 141] width 11 height 11
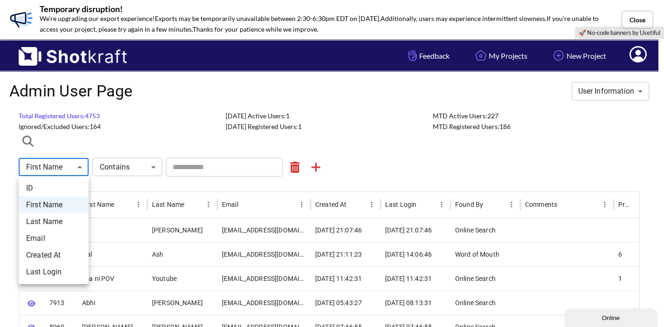
click at [58, 237] on li "Email" at bounding box center [54, 238] width 70 height 17
type input "*****"
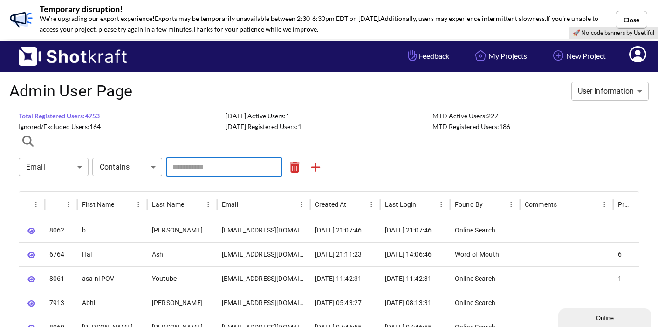
click at [196, 169] on input "text" at bounding box center [224, 167] width 117 height 19
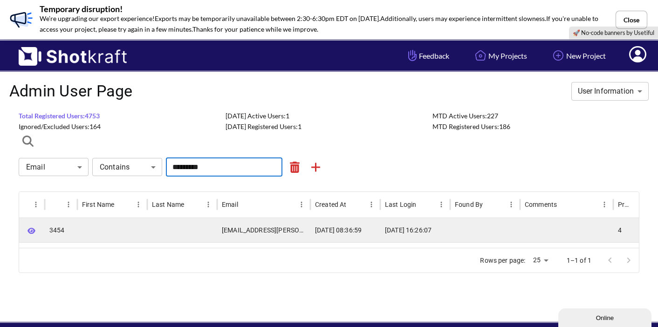
type input "*********"
click at [32, 229] on icon "button" at bounding box center [32, 230] width 8 height 7
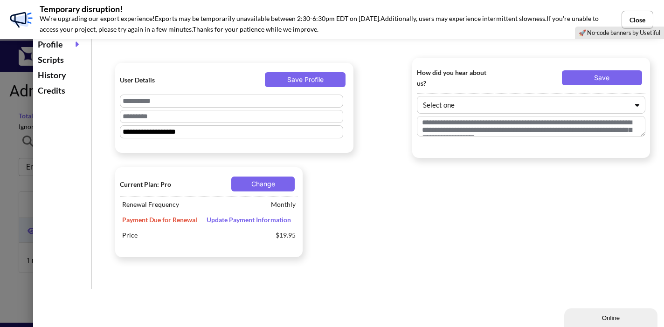
click at [61, 77] on div "History" at bounding box center [62, 75] width 54 height 15
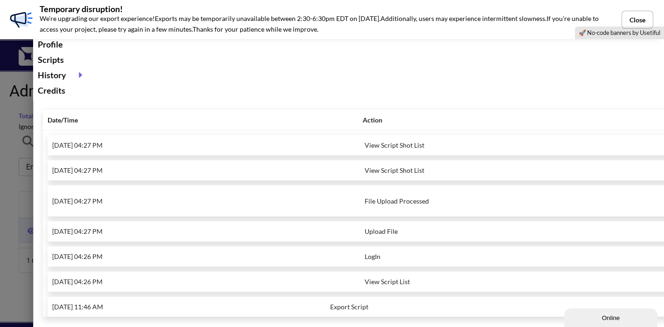
click at [64, 61] on div "Scripts" at bounding box center [62, 59] width 54 height 15
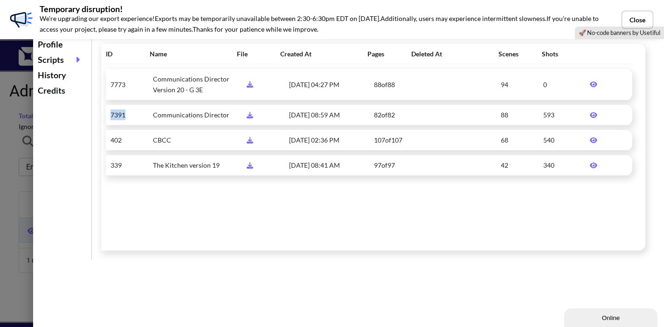
drag, startPoint x: 110, startPoint y: 114, endPoint x: 130, endPoint y: 114, distance: 19.6
click at [130, 114] on span "7391" at bounding box center [131, 115] width 42 height 11
copy span "7391"
